Goal: Transaction & Acquisition: Book appointment/travel/reservation

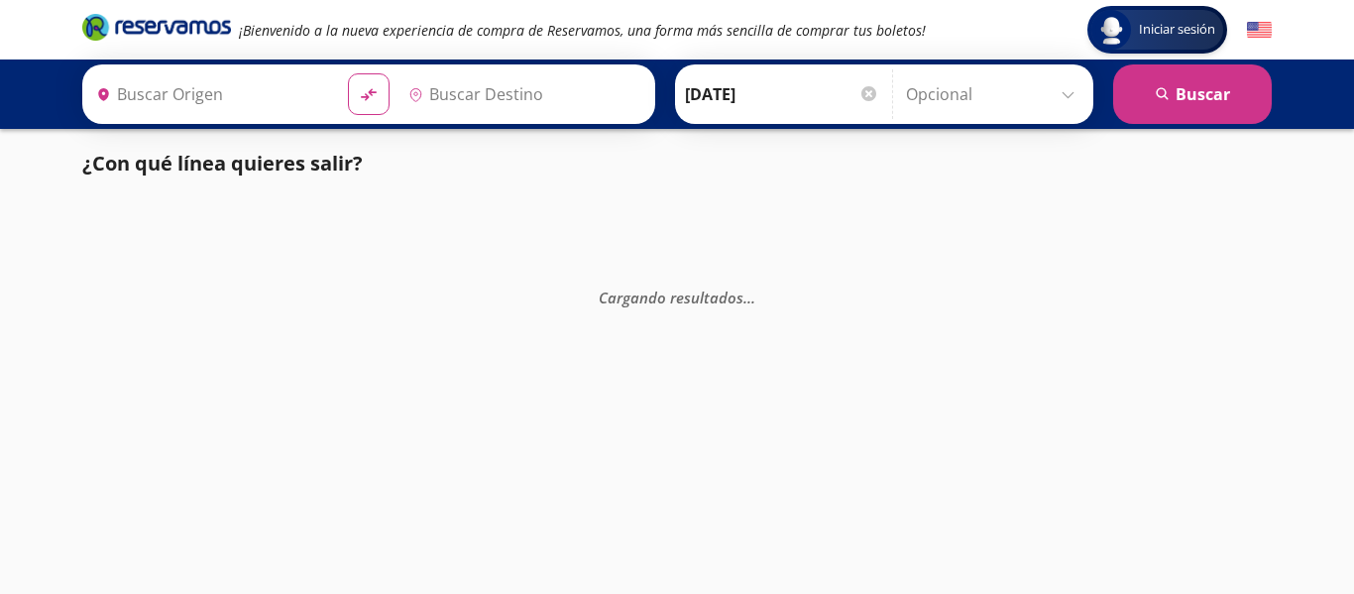
type input "[GEOGRAPHIC_DATA], [GEOGRAPHIC_DATA]"
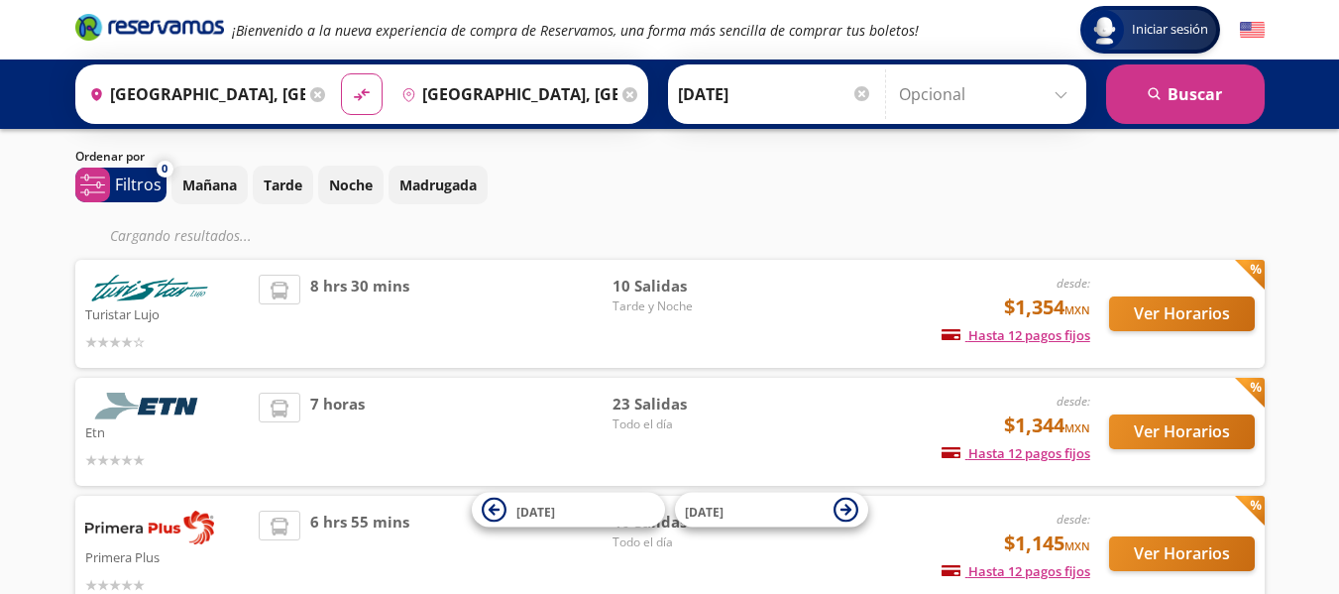
scroll to position [99, 0]
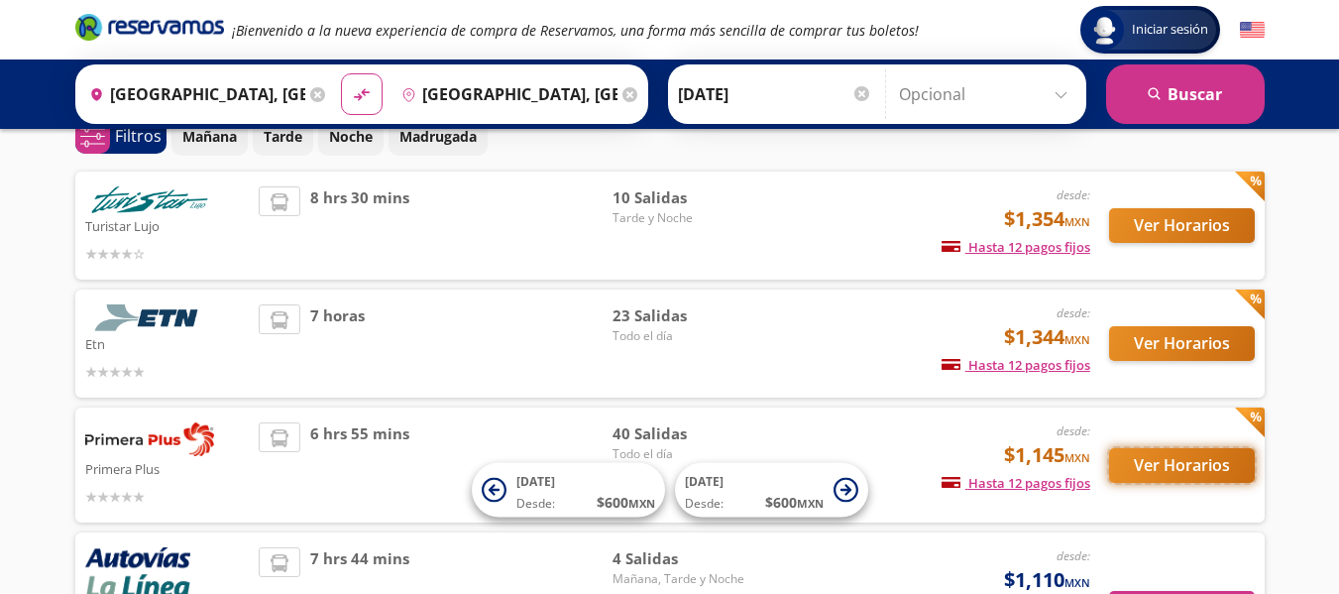
click at [1187, 465] on button "Ver Horarios" at bounding box center [1182, 465] width 146 height 35
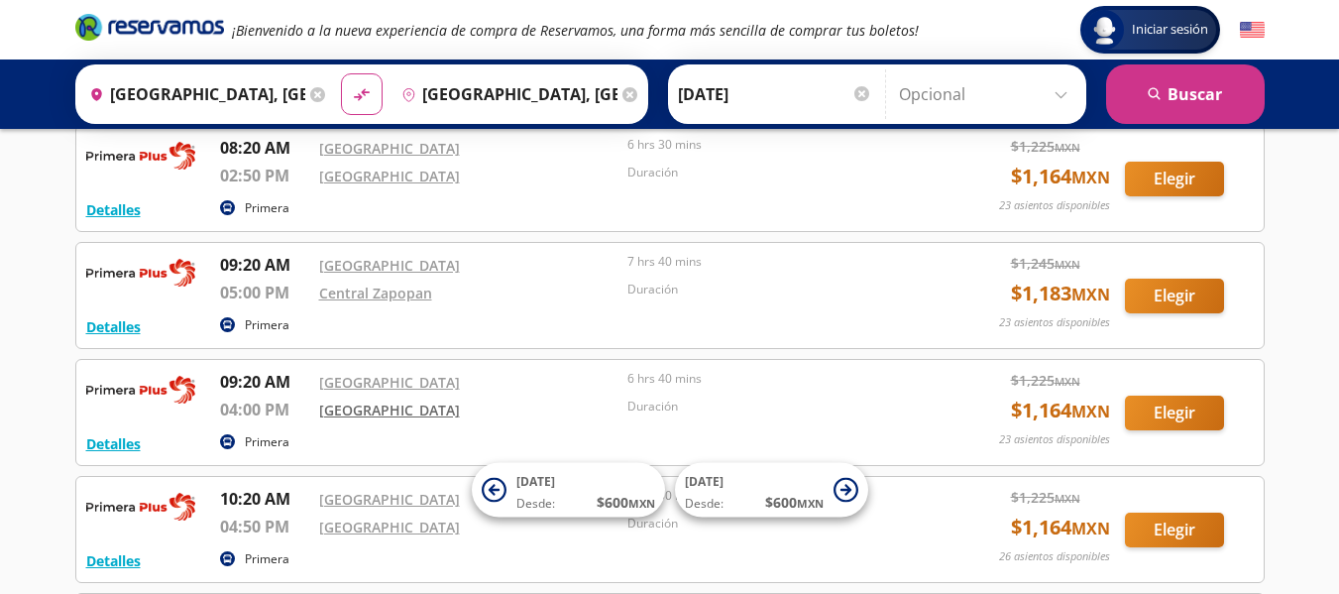
scroll to position [496, 0]
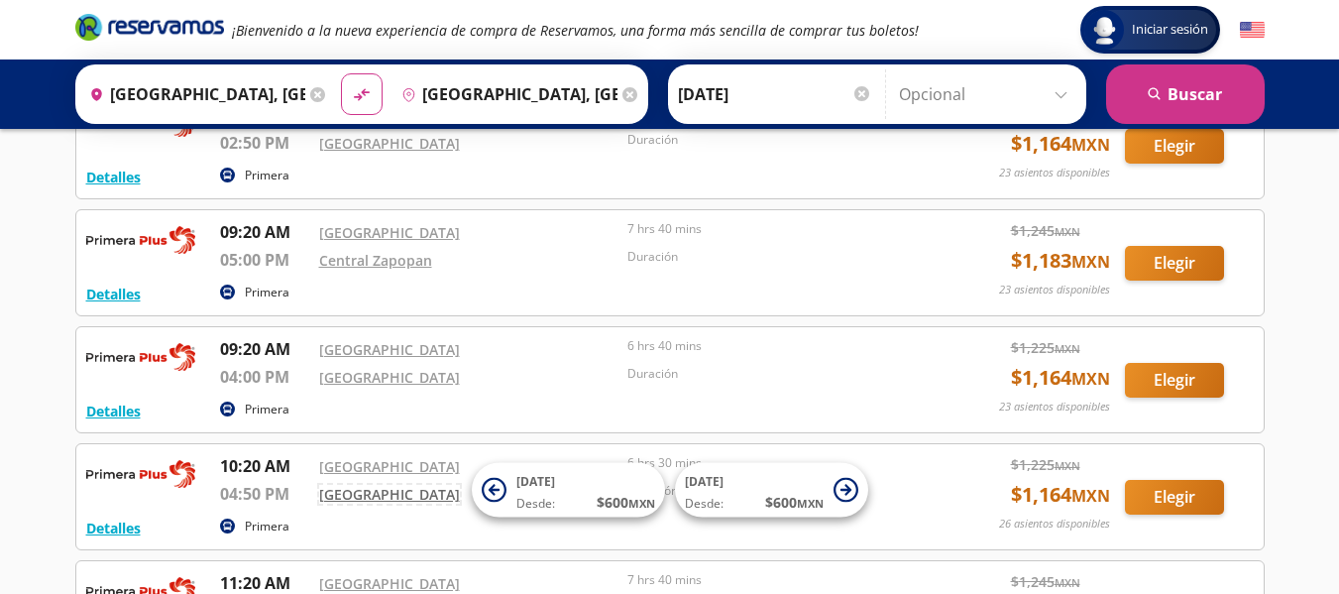
click at [360, 494] on link "[GEOGRAPHIC_DATA]" at bounding box center [389, 494] width 141 height 19
click at [1187, 496] on button "Elegir" at bounding box center [1174, 497] width 99 height 35
